Goal: Task Accomplishment & Management: Use online tool/utility

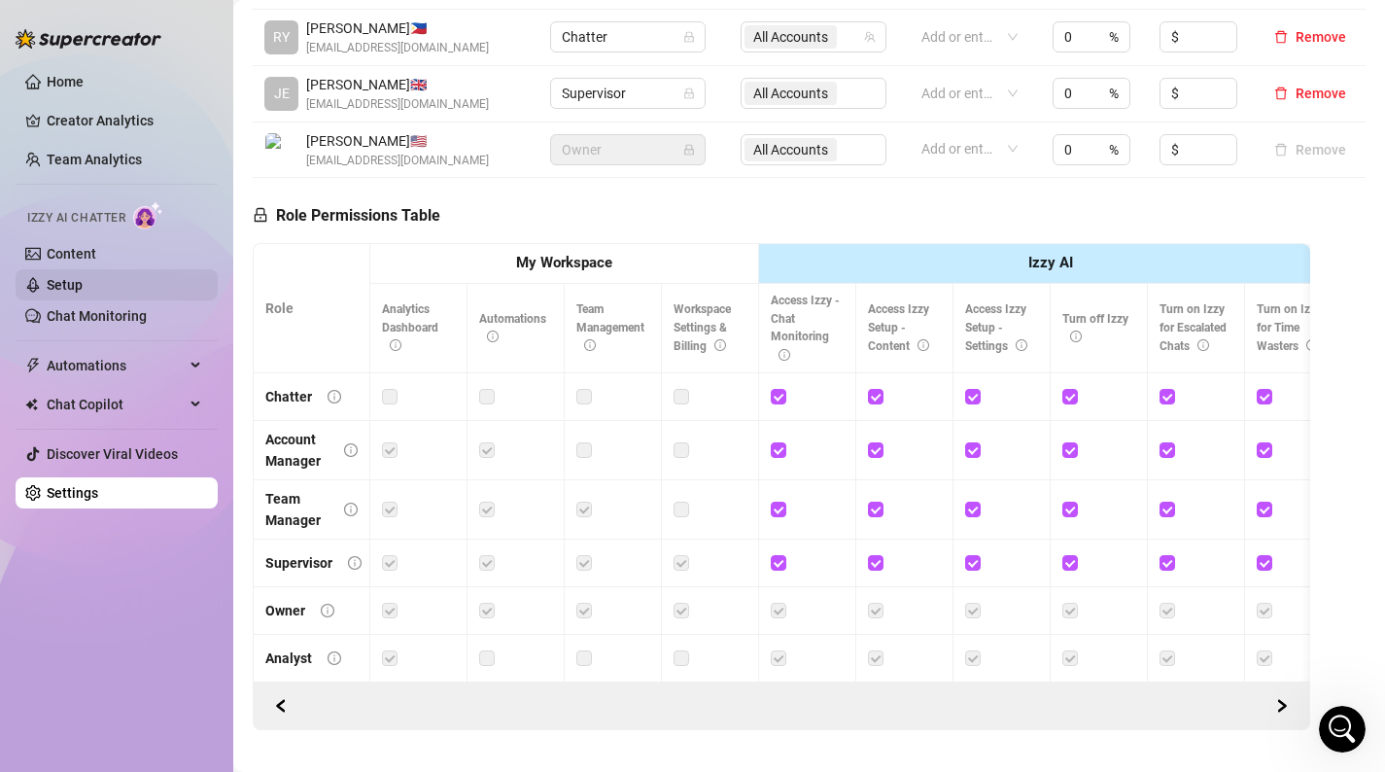
scroll to position [1952, 0]
click at [96, 256] on link "Content" at bounding box center [72, 254] width 50 height 16
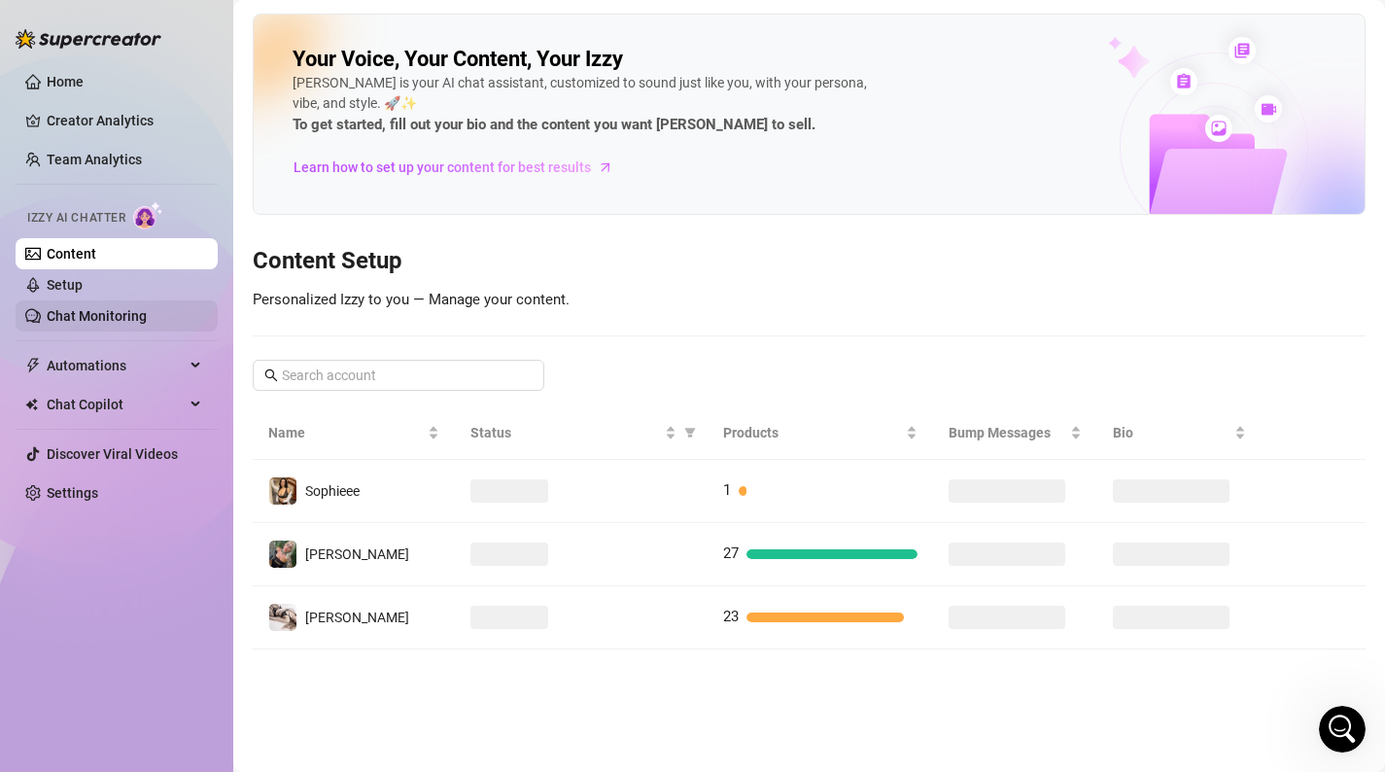
click at [118, 308] on link "Chat Monitoring" at bounding box center [97, 316] width 100 height 16
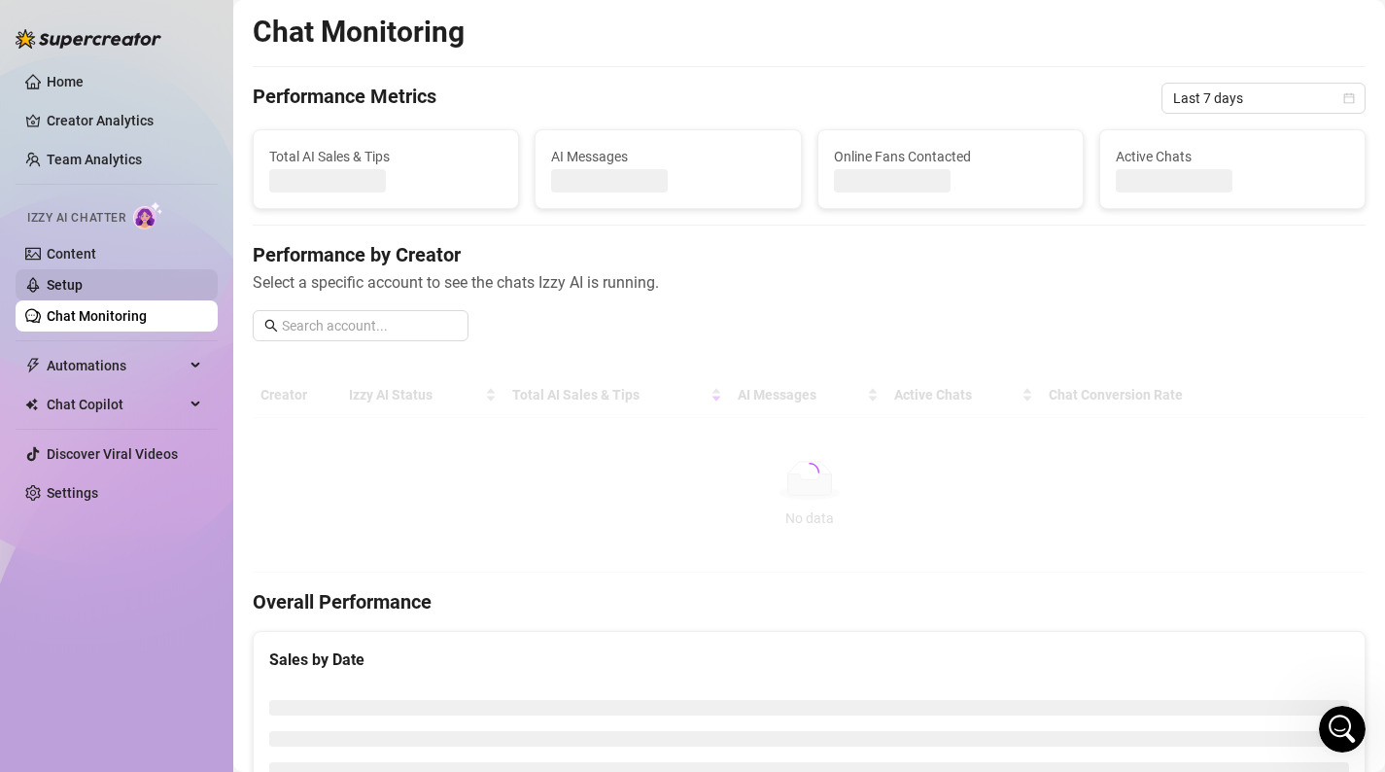
click at [83, 284] on link "Setup" at bounding box center [65, 285] width 36 height 16
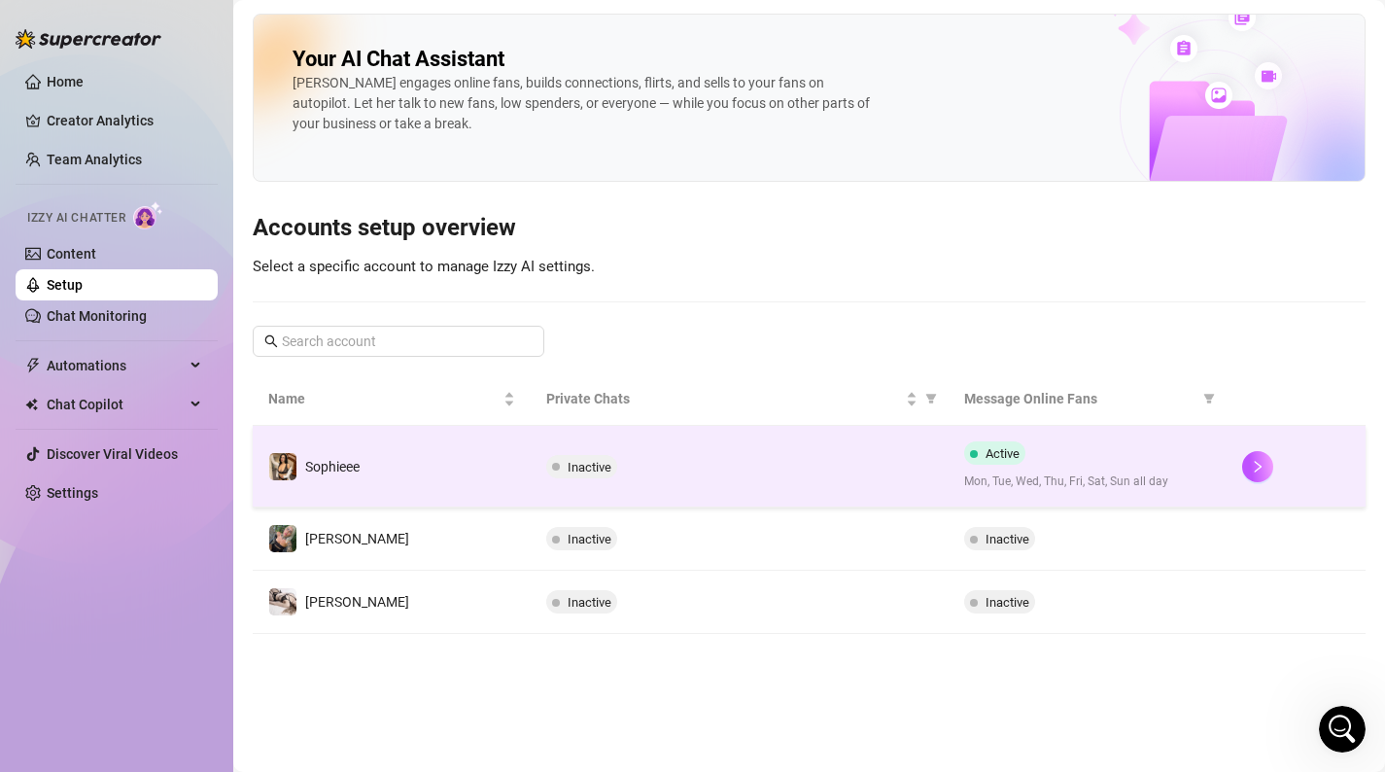
click at [758, 450] on td "Inactive" at bounding box center [739, 467] width 417 height 82
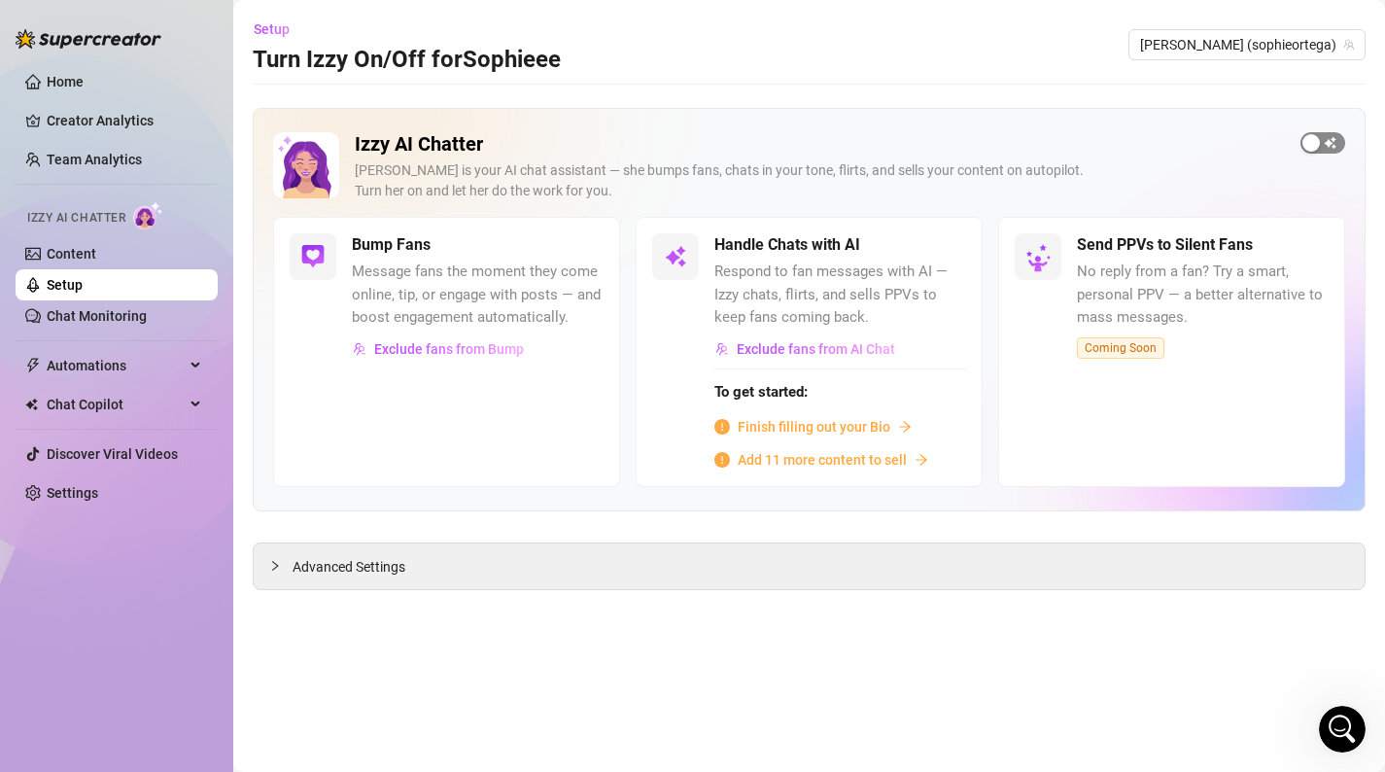
click at [1335, 144] on span "button" at bounding box center [1322, 142] width 45 height 21
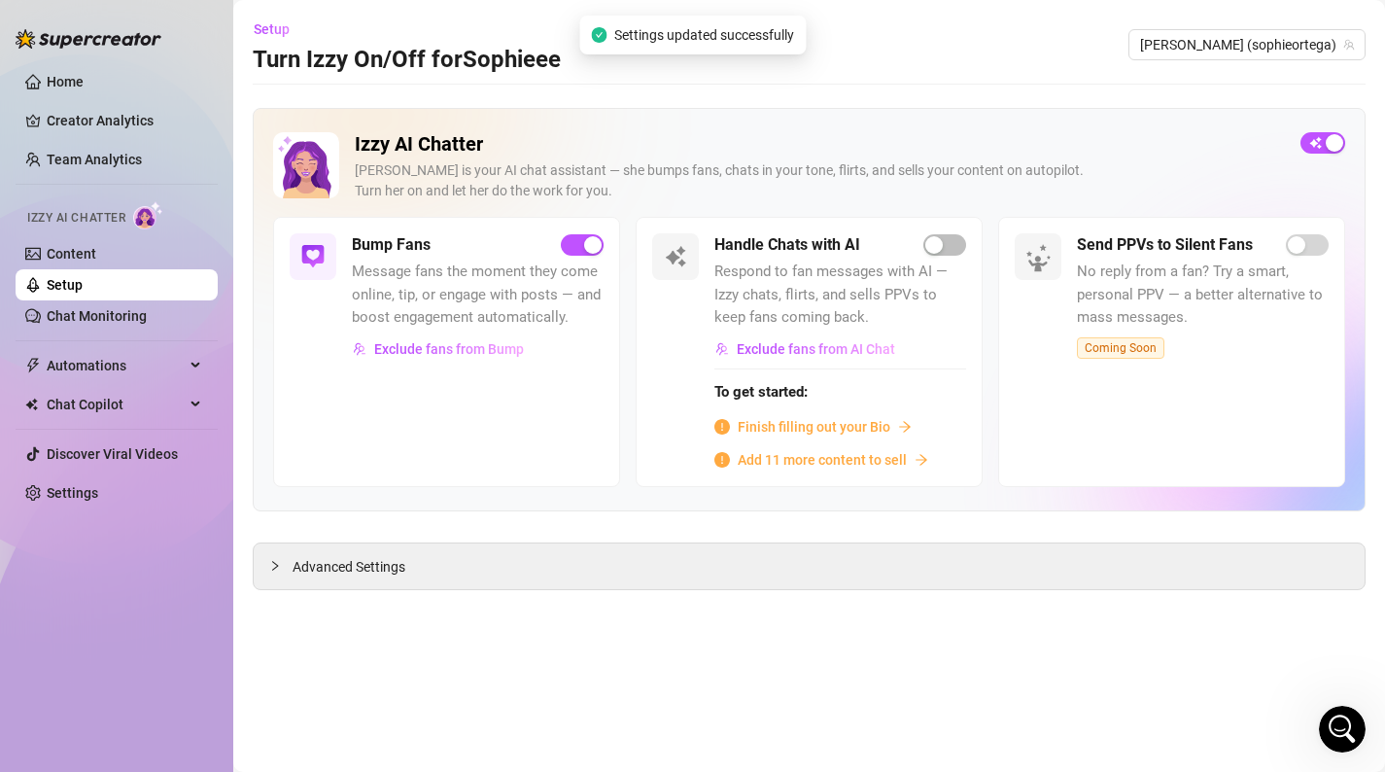
click at [83, 282] on link "Setup" at bounding box center [65, 285] width 36 height 16
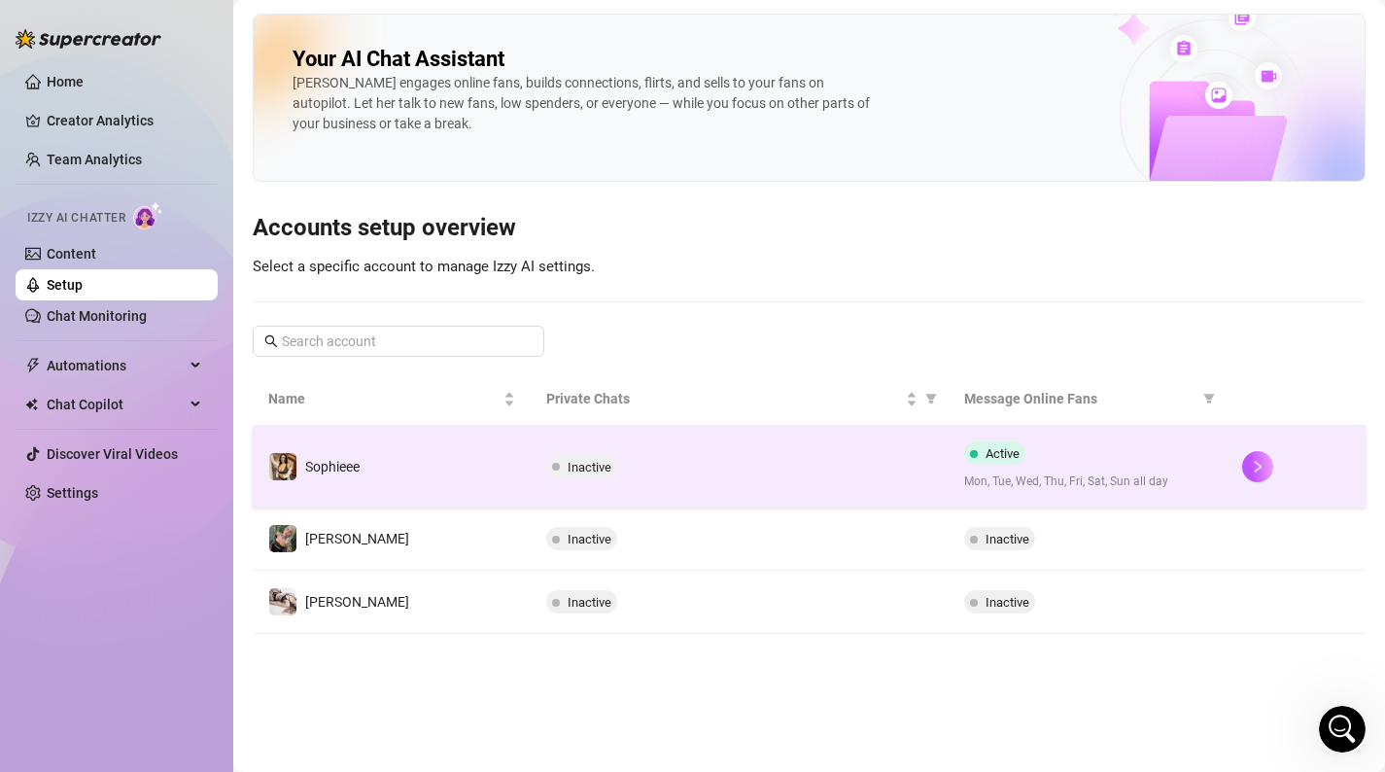
click at [711, 469] on div "Inactive" at bounding box center [739, 466] width 386 height 23
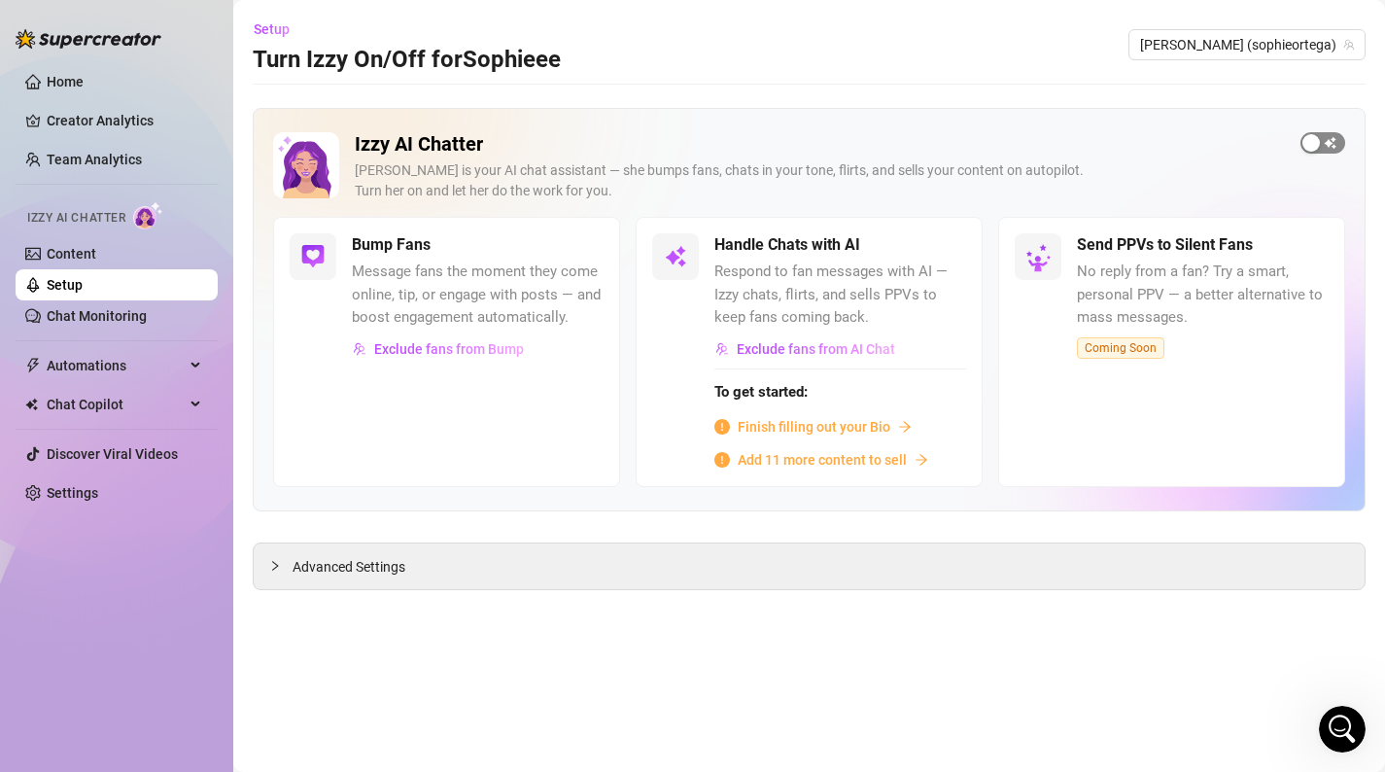
click at [1317, 147] on div "button" at bounding box center [1310, 142] width 17 height 17
click at [930, 231] on div "Handle Chats with AI Respond to fan messages with AI — Izzy chats, flirts, and …" at bounding box center [809, 351] width 347 height 269
click at [938, 241] on div "button" at bounding box center [933, 244] width 17 height 17
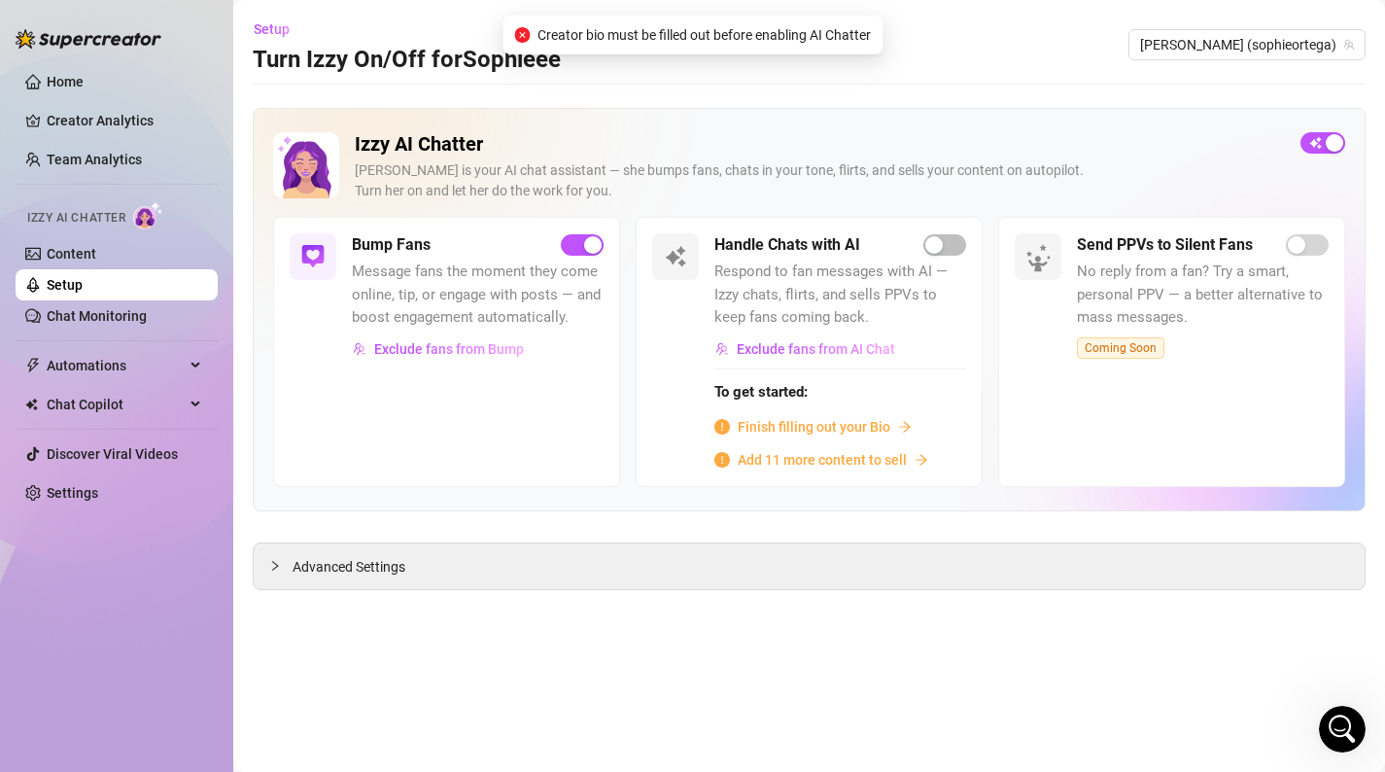
click at [83, 290] on link "Setup" at bounding box center [65, 285] width 36 height 16
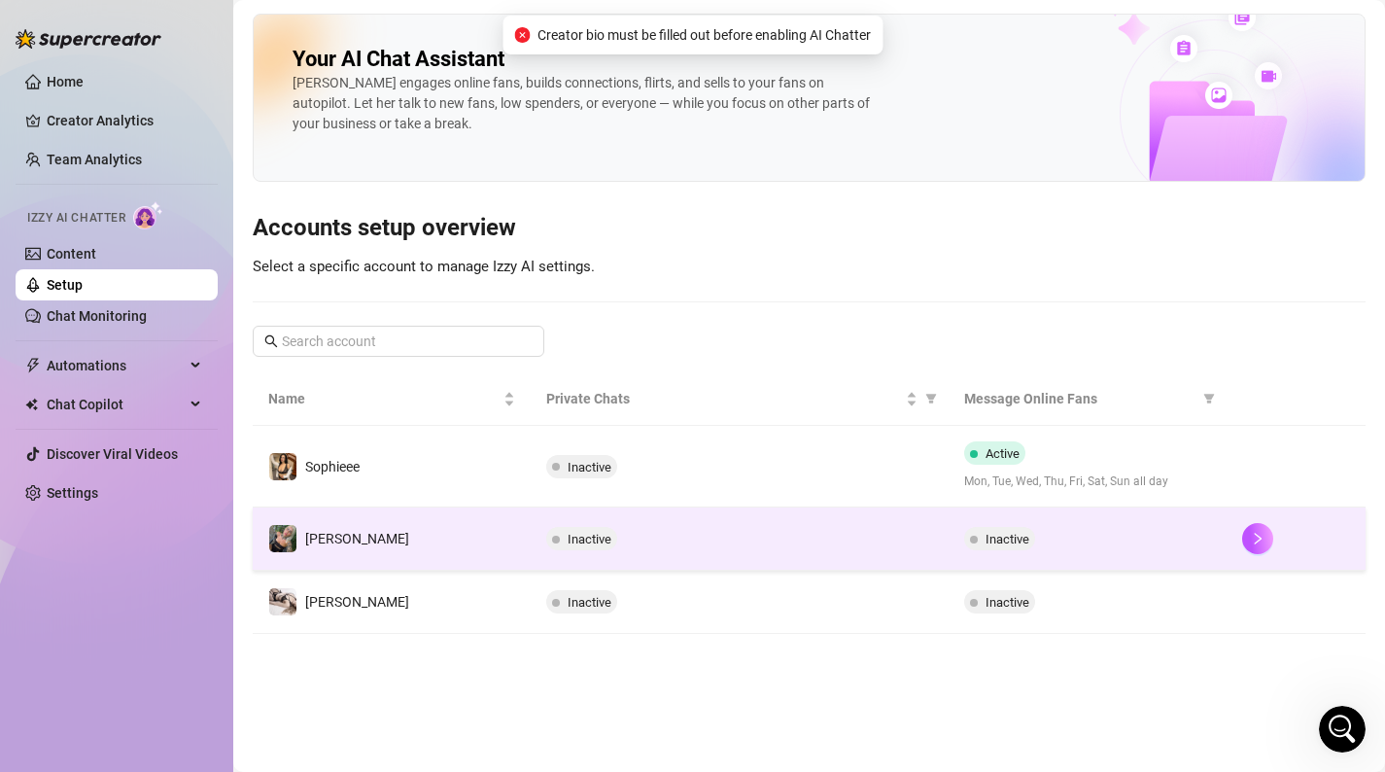
click at [694, 518] on td "Inactive" at bounding box center [739, 538] width 417 height 63
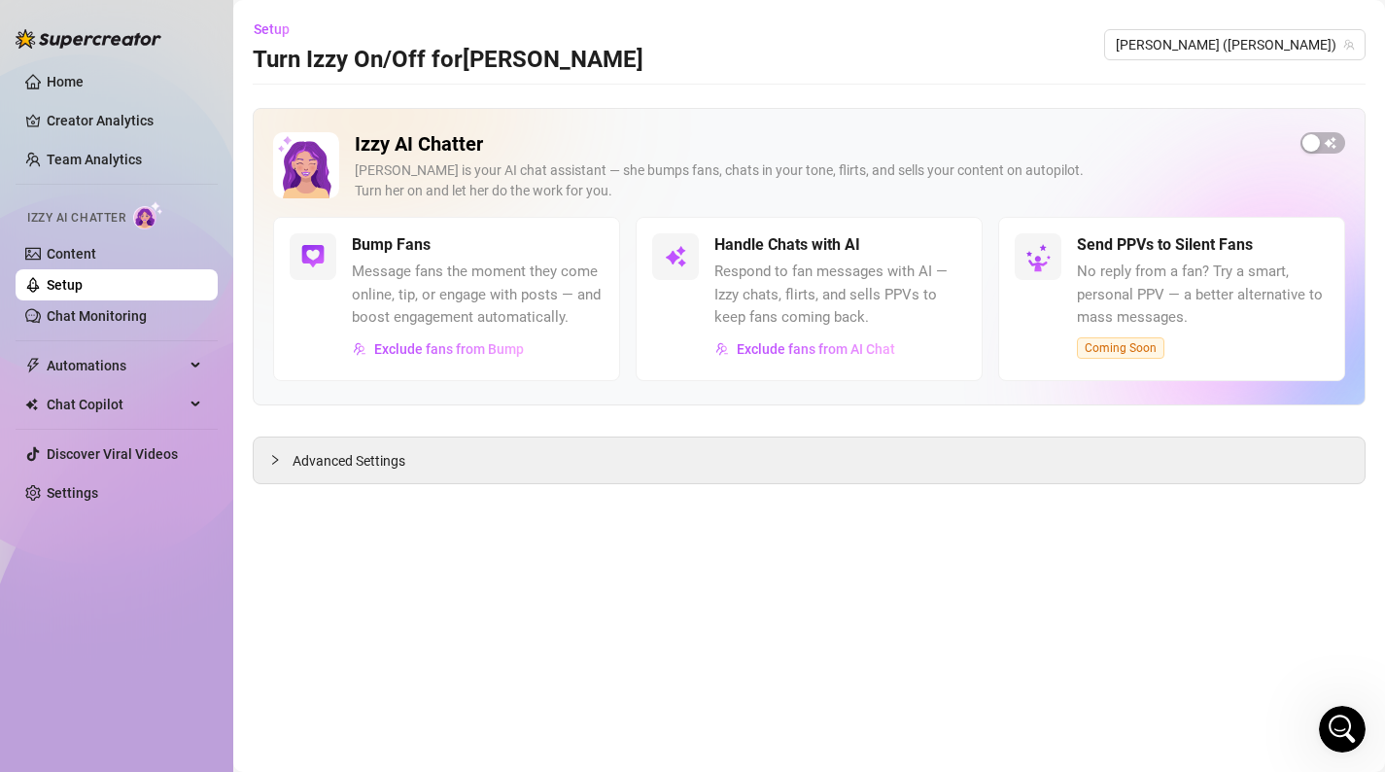
click at [1335, 153] on div "Izzy AI Chatter [PERSON_NAME] is your AI chat assistant — she bumps fans, chats…" at bounding box center [809, 174] width 1072 height 85
click at [1329, 140] on span "button" at bounding box center [1322, 142] width 45 height 21
